Goal: Information Seeking & Learning: Learn about a topic

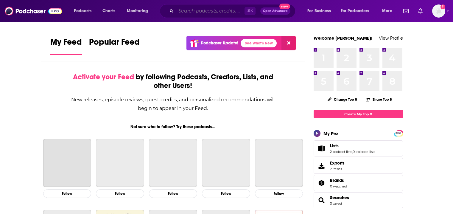
click at [223, 13] on input "Search podcasts, credits, & more..." at bounding box center [210, 11] width 68 height 10
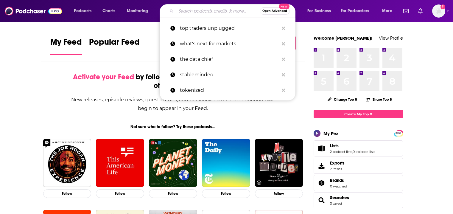
paste input "Invest with the best"
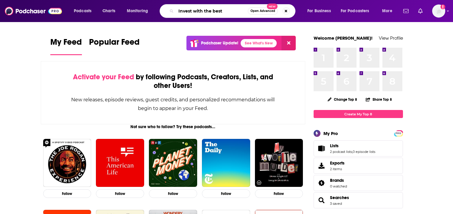
type input "Invest with the best"
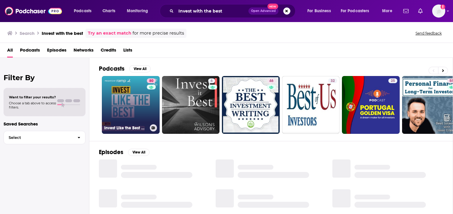
click at [139, 112] on link "80 Invest Like the Best with [PERSON_NAME]" at bounding box center [131, 105] width 58 height 58
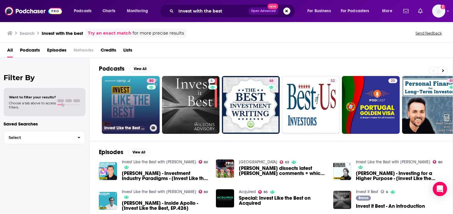
click at [121, 101] on link "80 Invest Like the Best with [PERSON_NAME]" at bounding box center [131, 105] width 58 height 58
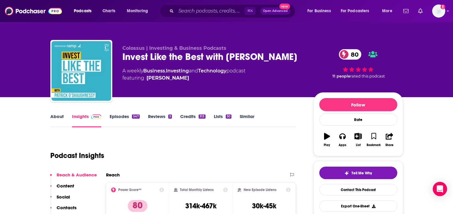
copy h2 "Invest Like the Best with [PERSON_NAME]"
drag, startPoint x: 200, startPoint y: 71, endPoint x: 119, endPoint y: 58, distance: 82.4
click at [119, 58] on div "Colossus | Investing & Business Podcasts Invest Like the Best with [PERSON_NAME…" at bounding box center [226, 72] width 353 height 64
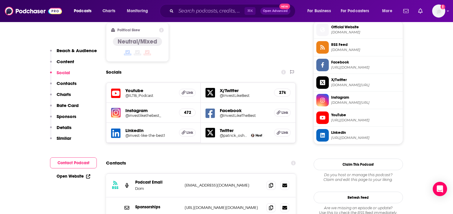
scroll to position [488, 0]
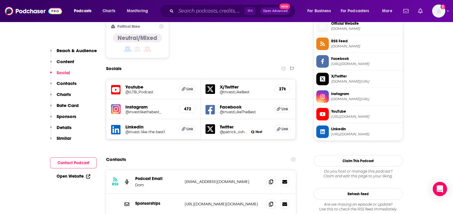
click at [67, 96] on p "Charts" at bounding box center [64, 94] width 14 height 6
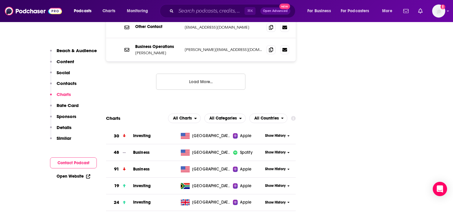
scroll to position [710, 0]
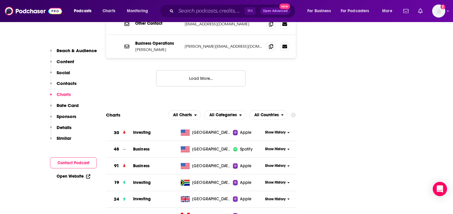
click at [65, 119] on p "Sponsors" at bounding box center [67, 116] width 20 height 6
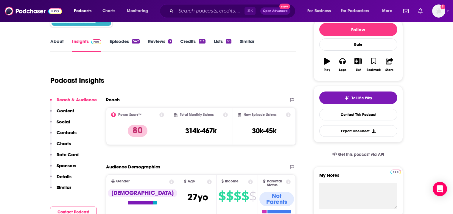
scroll to position [72, 0]
